Goal: Check status

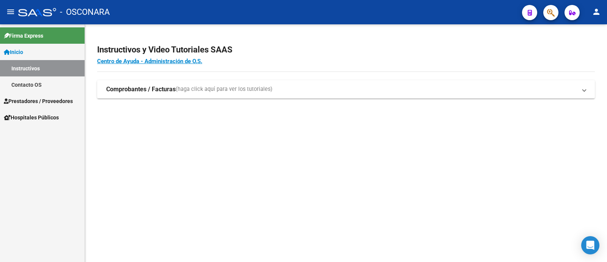
click at [38, 99] on span "Prestadores / Proveedores" at bounding box center [38, 101] width 69 height 8
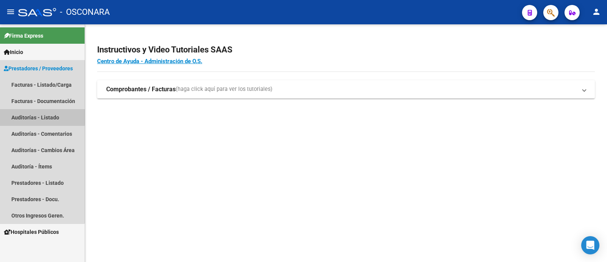
click at [36, 112] on link "Auditorías - Listado" at bounding box center [42, 117] width 85 height 16
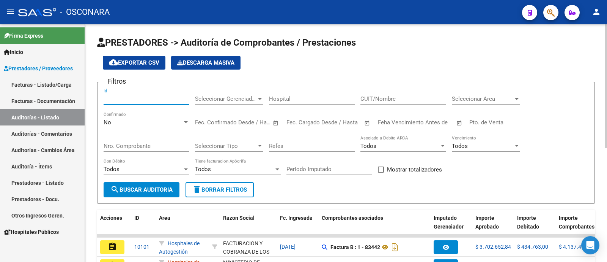
click at [120, 98] on input "Id" at bounding box center [147, 98] width 86 height 7
click at [131, 117] on div "No Confirmado" at bounding box center [147, 120] width 86 height 16
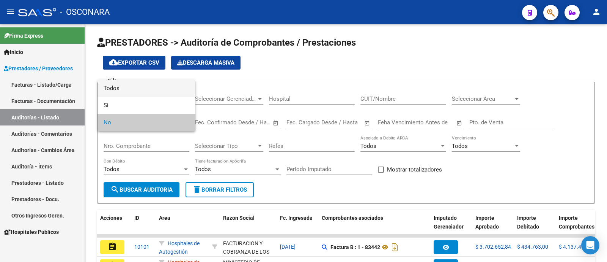
click at [123, 80] on span "Todos" at bounding box center [147, 88] width 86 height 17
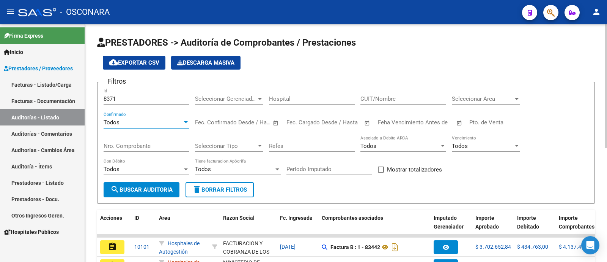
click at [142, 181] on div "Todos Con Débito" at bounding box center [147, 170] width 86 height 24
click at [150, 186] on button "search Buscar Auditoria" at bounding box center [142, 189] width 76 height 15
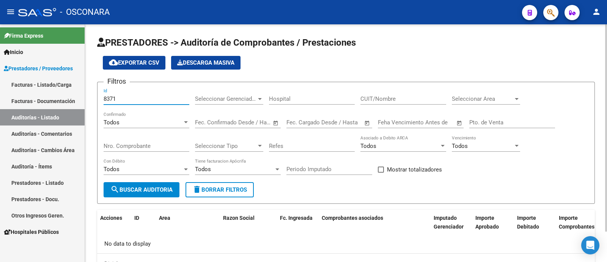
click at [150, 101] on input "8371" at bounding box center [147, 98] width 86 height 7
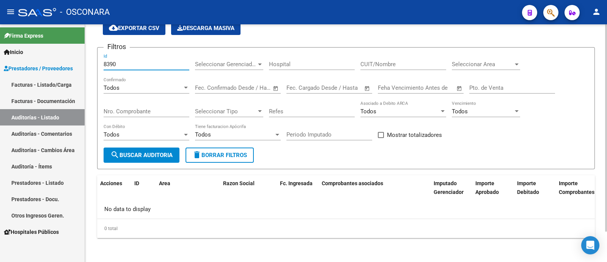
scroll to position [35, 0]
type input "8390"
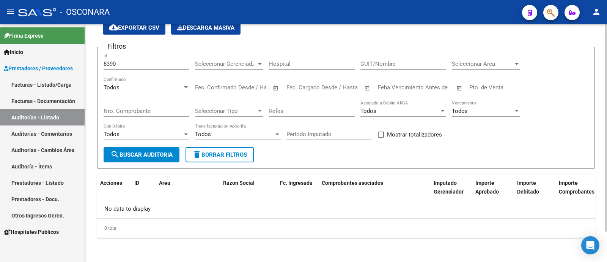
click at [182, 91] on div "Todos Confirmado" at bounding box center [147, 85] width 86 height 16
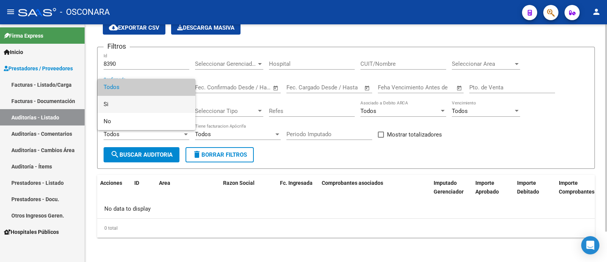
click at [162, 106] on span "Si" at bounding box center [147, 104] width 86 height 17
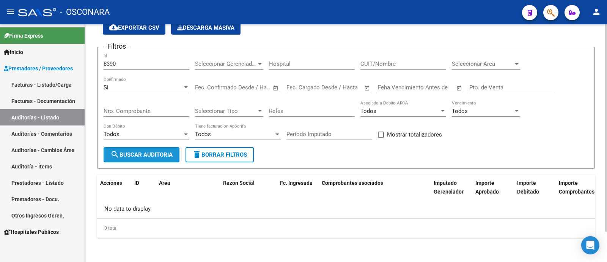
click at [146, 155] on span "search Buscar Auditoria" at bounding box center [141, 154] width 62 height 7
click at [132, 87] on div "Si" at bounding box center [143, 87] width 79 height 7
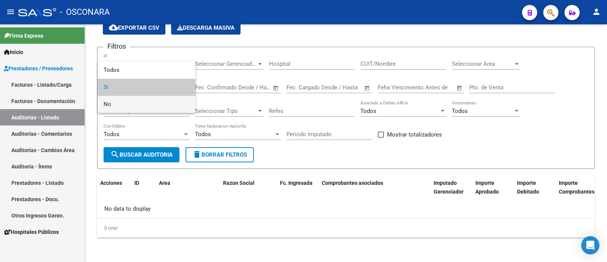
click at [141, 110] on span "No" at bounding box center [147, 104] width 86 height 17
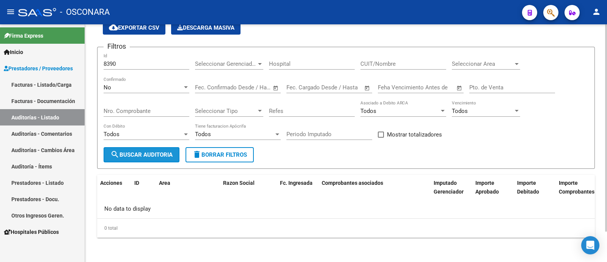
click at [148, 156] on span "search Buscar Auditoria" at bounding box center [141, 154] width 62 height 7
click at [202, 134] on span "Todos" at bounding box center [203, 134] width 16 height 7
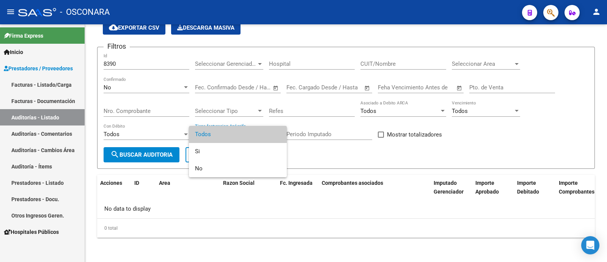
click at [132, 89] on div at bounding box center [303, 131] width 607 height 262
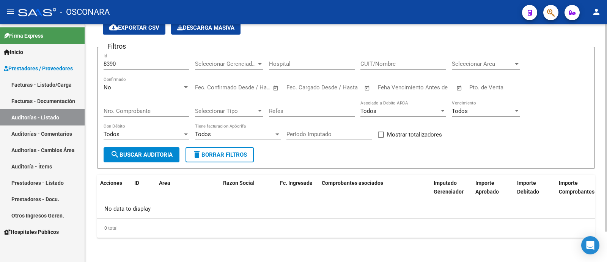
click at [129, 82] on div "No Confirmado" at bounding box center [147, 85] width 86 height 16
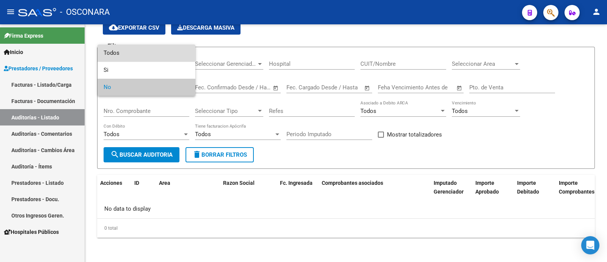
click at [127, 57] on span "Todos" at bounding box center [147, 52] width 86 height 17
